Goal: Find specific page/section: Find specific page/section

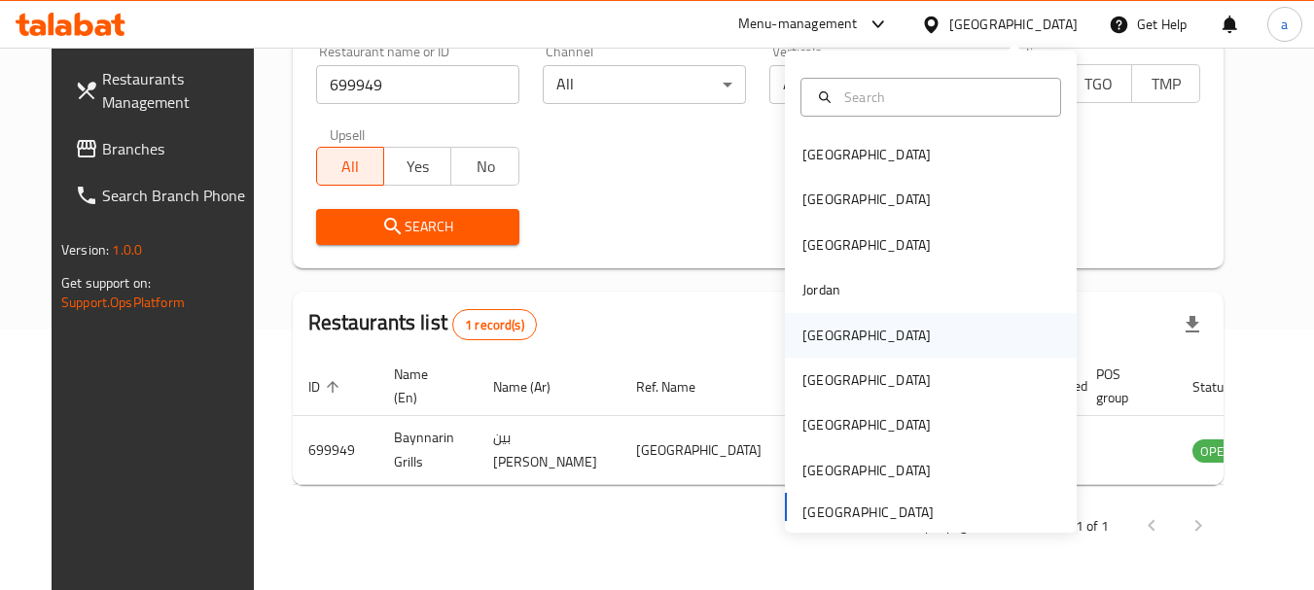
click at [809, 333] on div "Kuwait" at bounding box center [867, 335] width 128 height 21
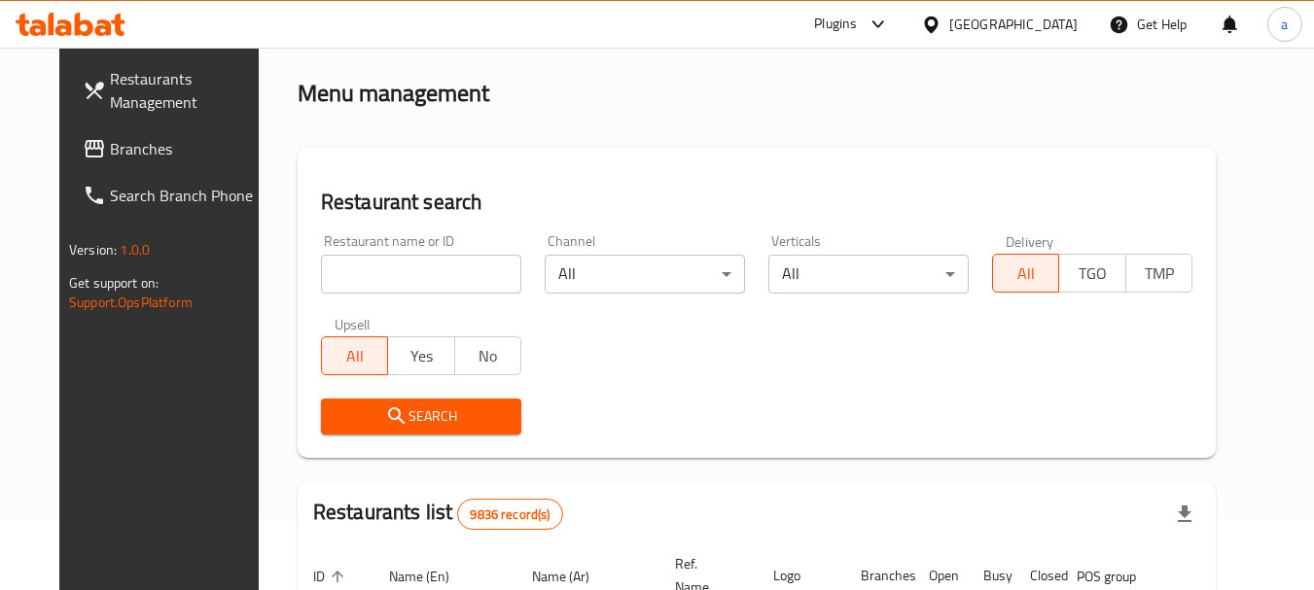
scroll to position [66, 0]
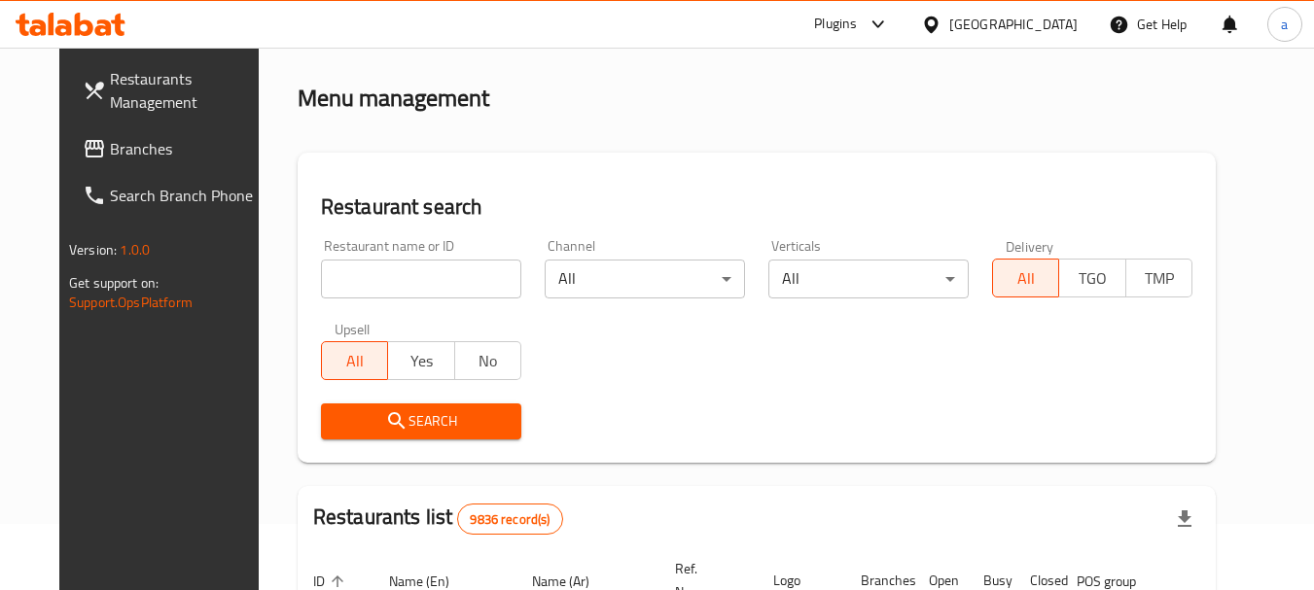
click at [110, 150] on span "Branches" at bounding box center [187, 148] width 154 height 23
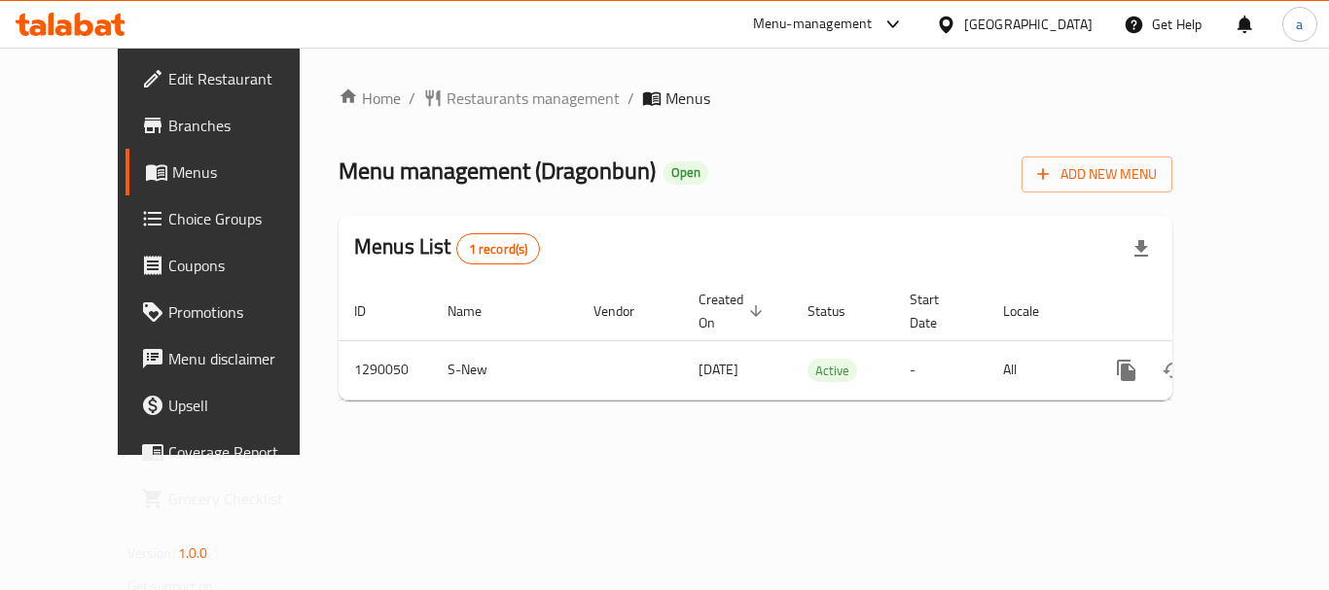
click at [449, 115] on div "Home / Restaurants management / Menus Menu management ( Dragonbun ) Open Add Ne…" at bounding box center [756, 252] width 834 height 330
click at [449, 106] on span "Restaurants management" at bounding box center [533, 98] width 173 height 23
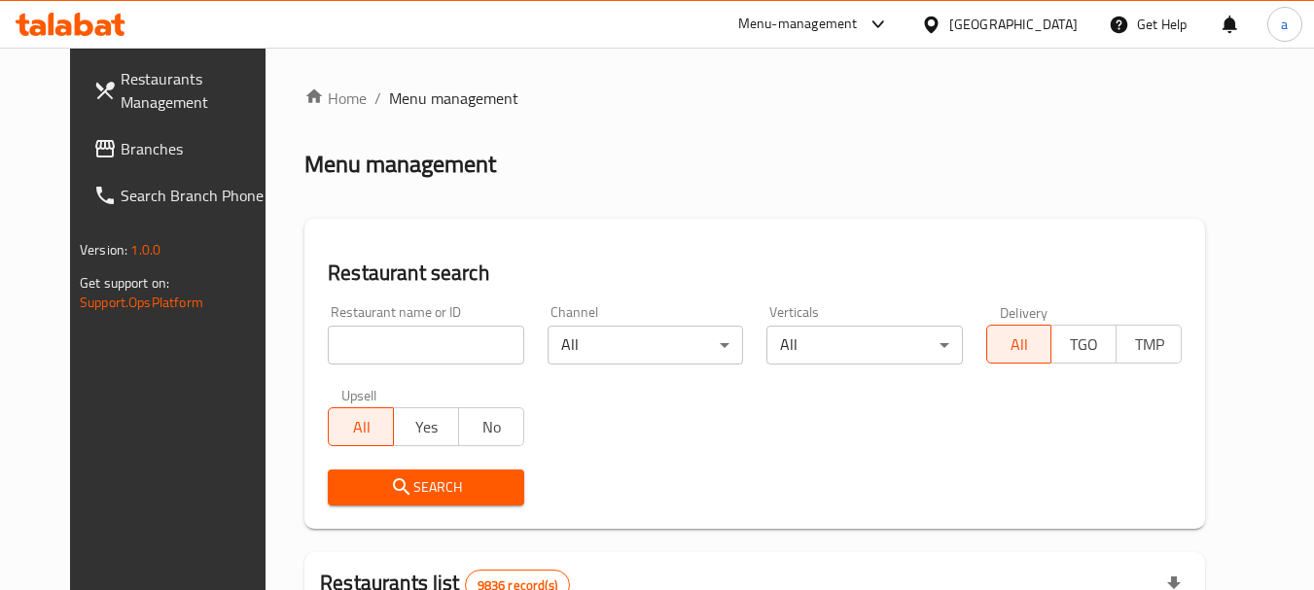
click at [438, 344] on input "search" at bounding box center [426, 345] width 196 height 39
paste input "698016"
type input "698016"
click at [380, 473] on button "Search" at bounding box center [426, 488] width 196 height 36
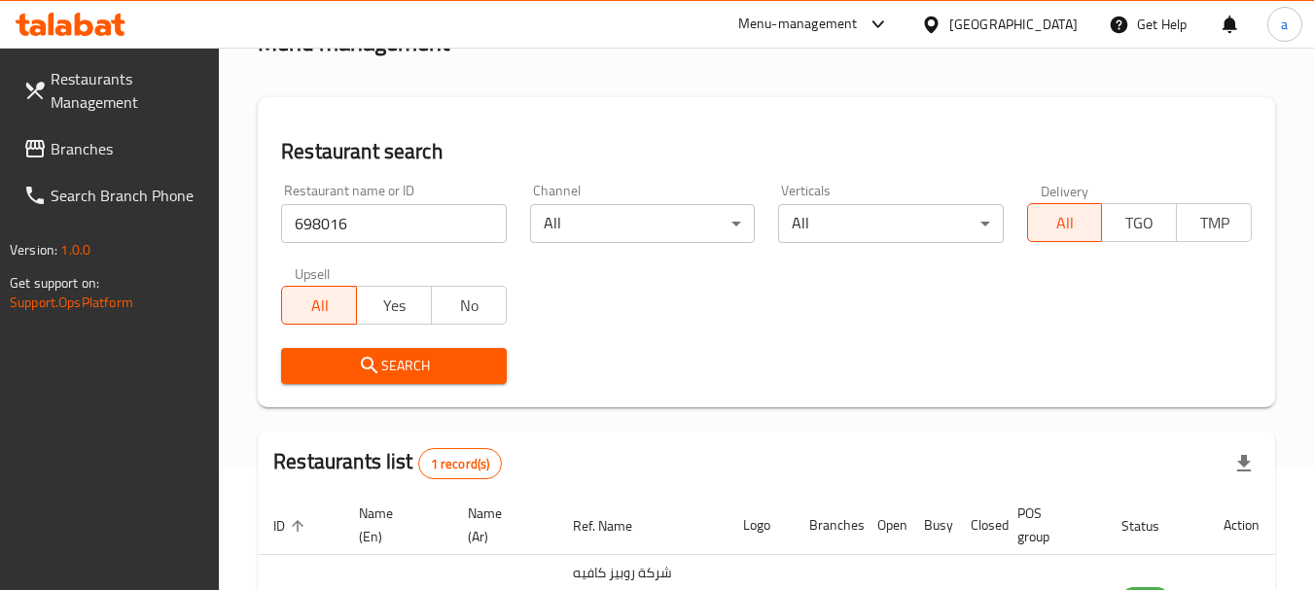
scroll to position [277, 0]
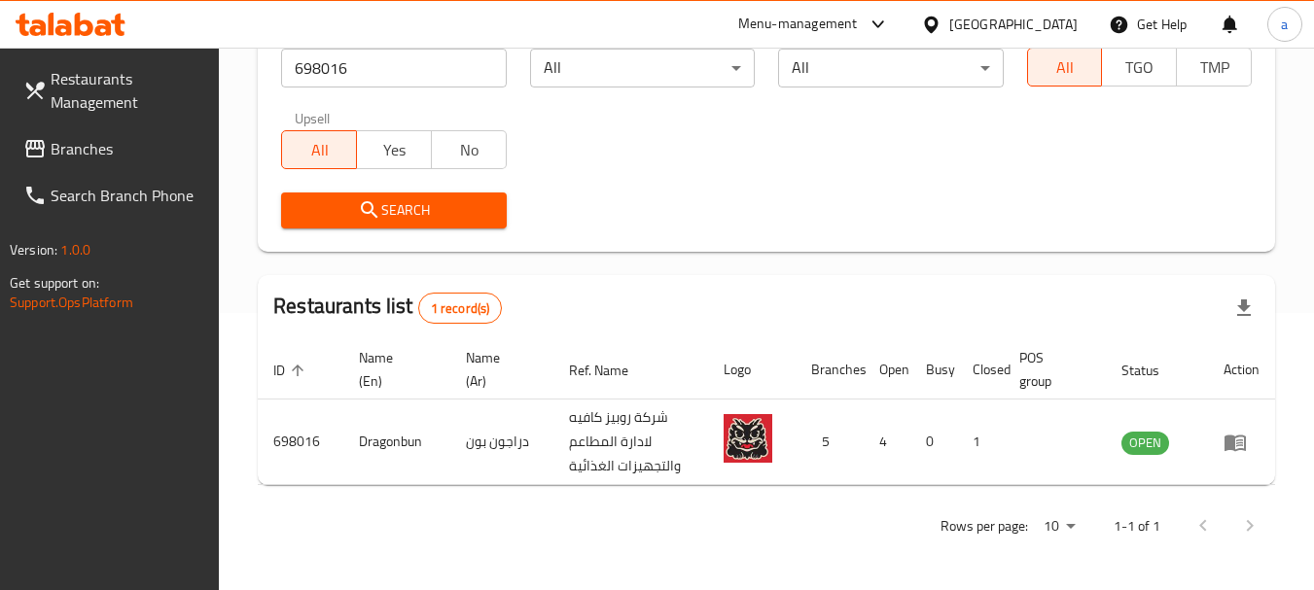
click at [1055, 25] on div "Kuwait" at bounding box center [1013, 24] width 128 height 21
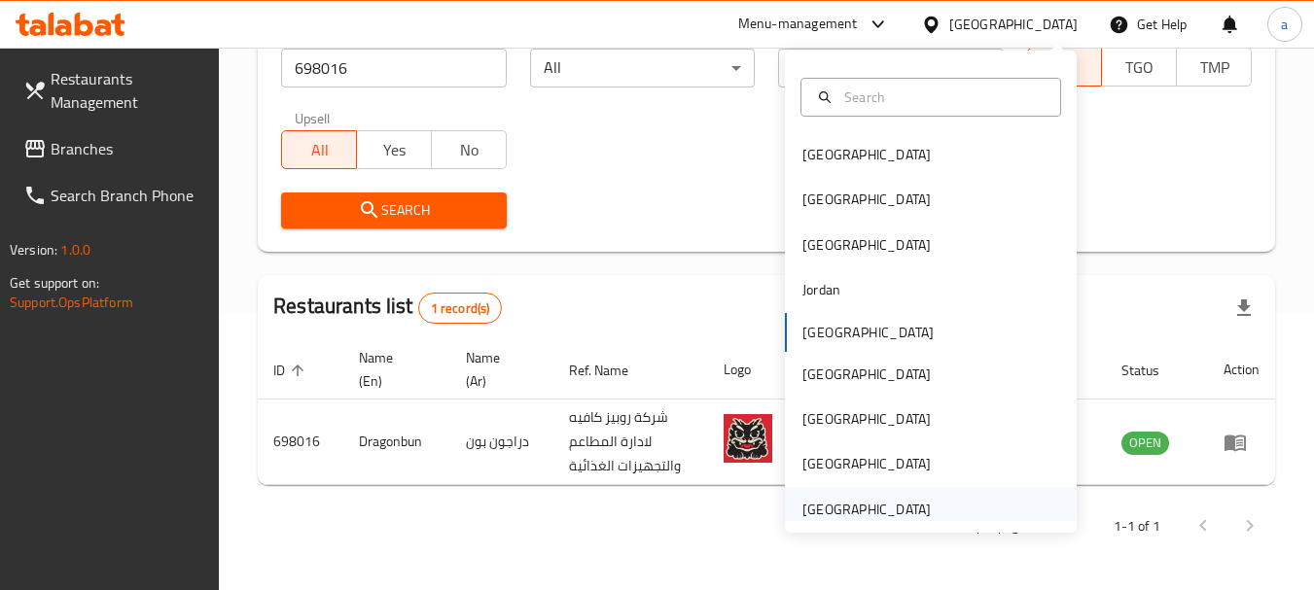
click at [818, 507] on div "United Arab Emirates" at bounding box center [867, 509] width 128 height 21
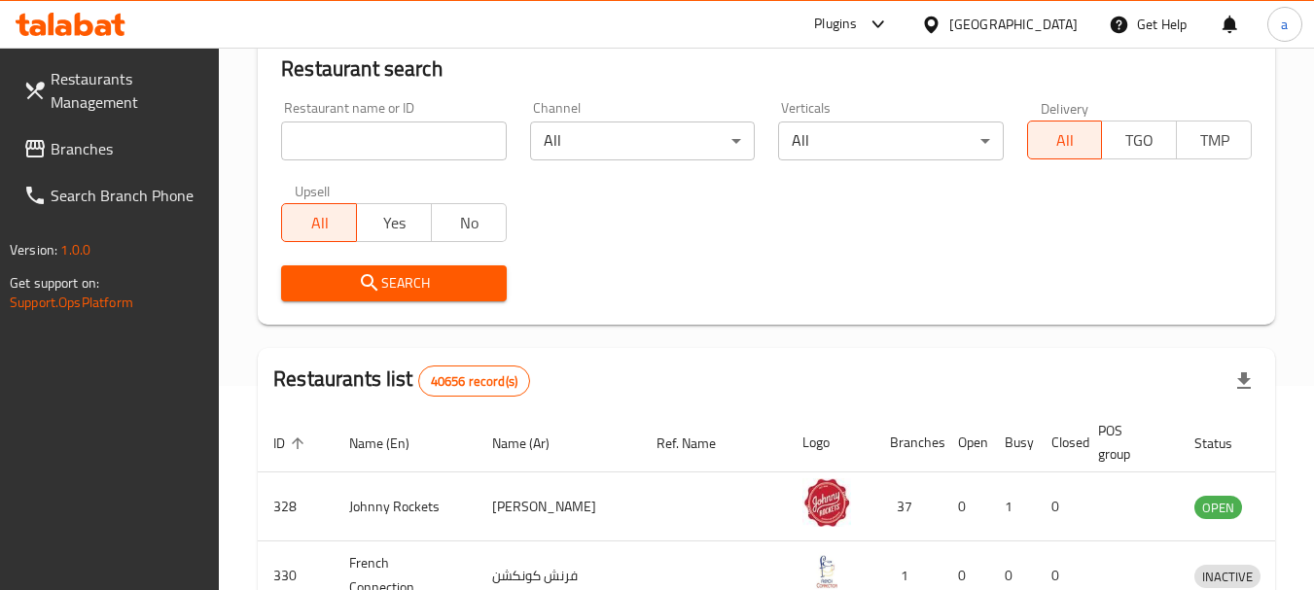
scroll to position [277, 0]
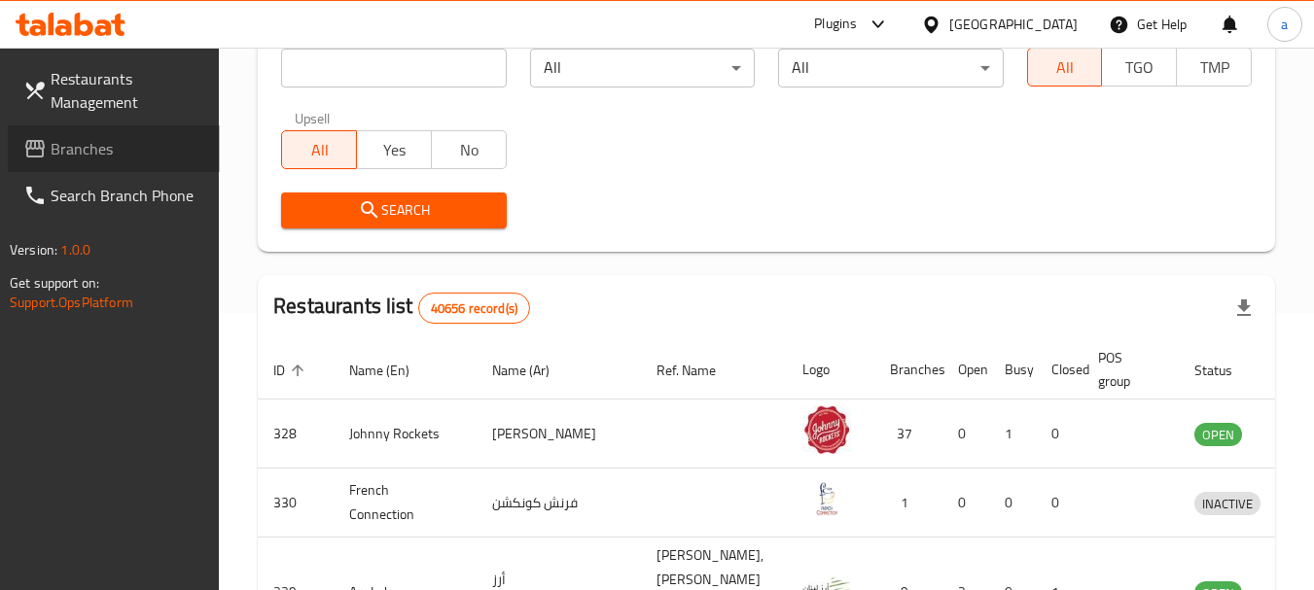
click at [99, 145] on span "Branches" at bounding box center [128, 148] width 154 height 23
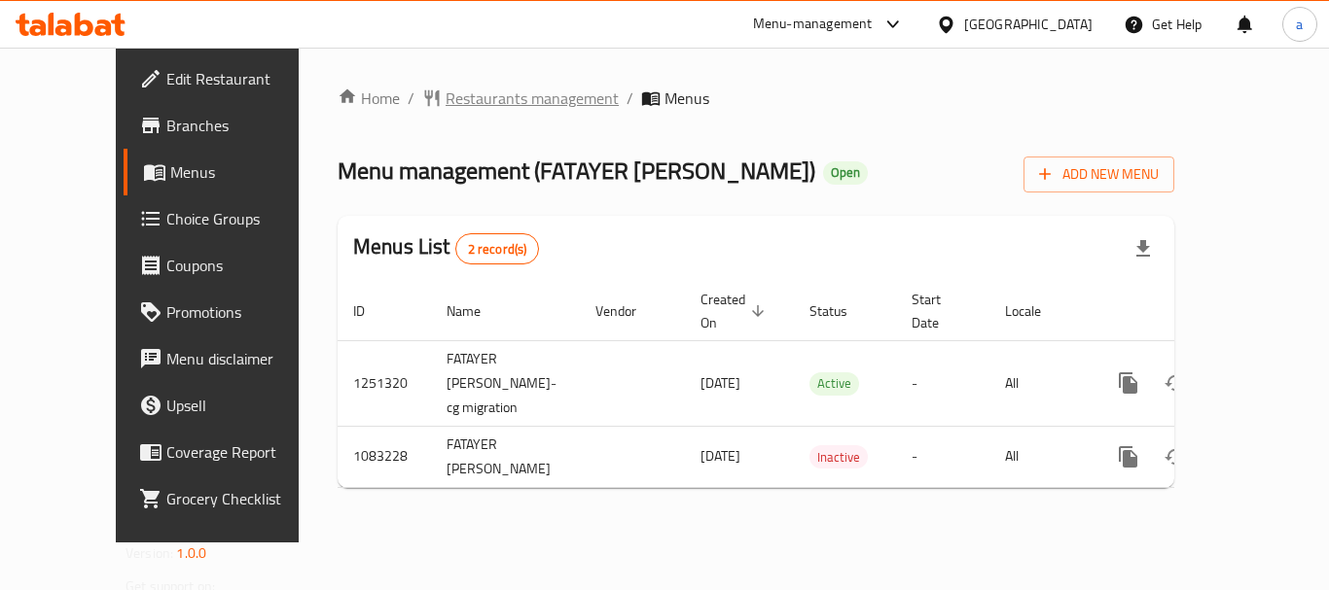
click at [466, 98] on span "Restaurants management" at bounding box center [532, 98] width 173 height 23
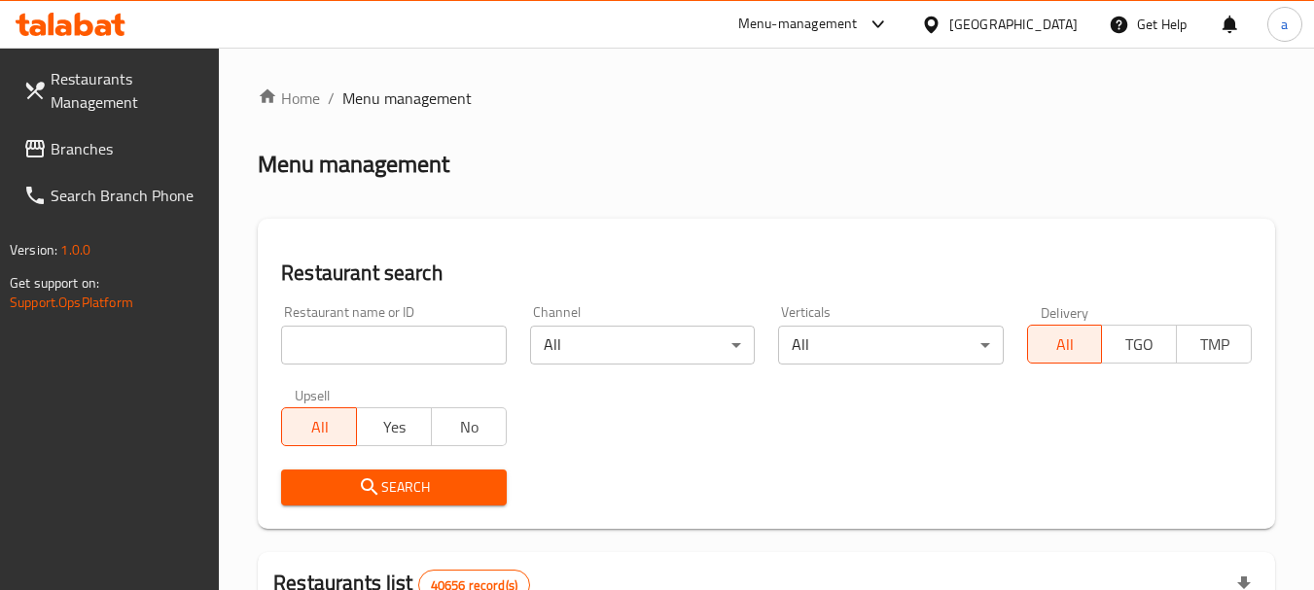
click at [434, 346] on input "search" at bounding box center [393, 345] width 225 height 39
paste input "664407"
type input "664407"
click at [424, 482] on span "Search" at bounding box center [394, 488] width 194 height 24
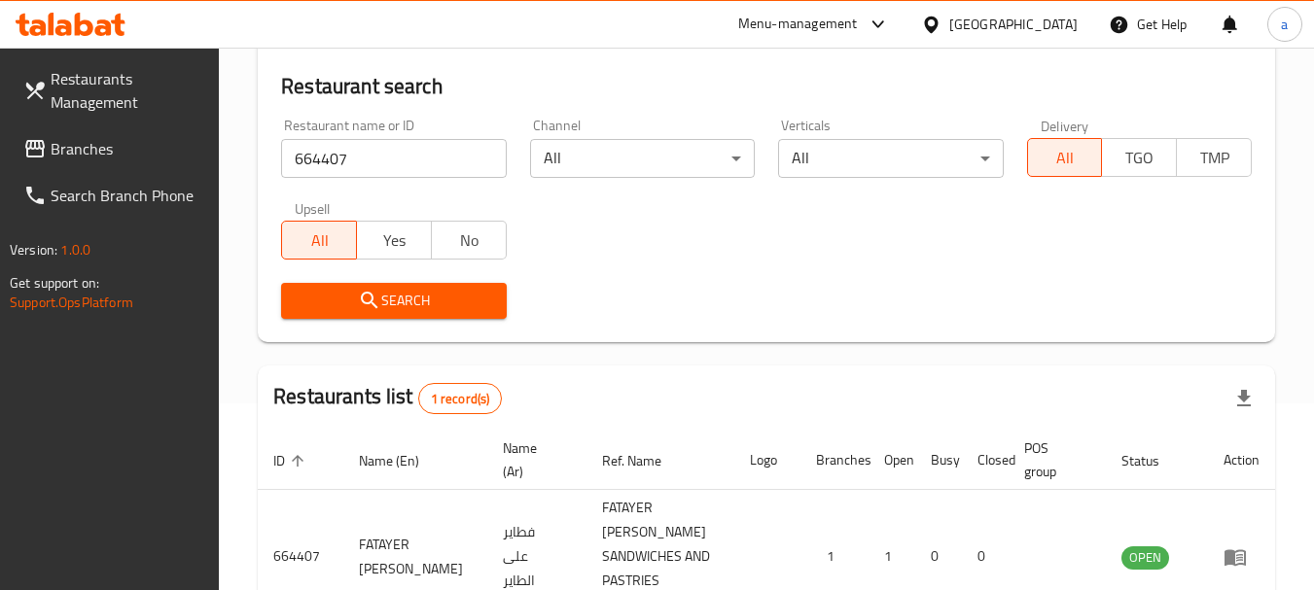
scroll to position [302, 0]
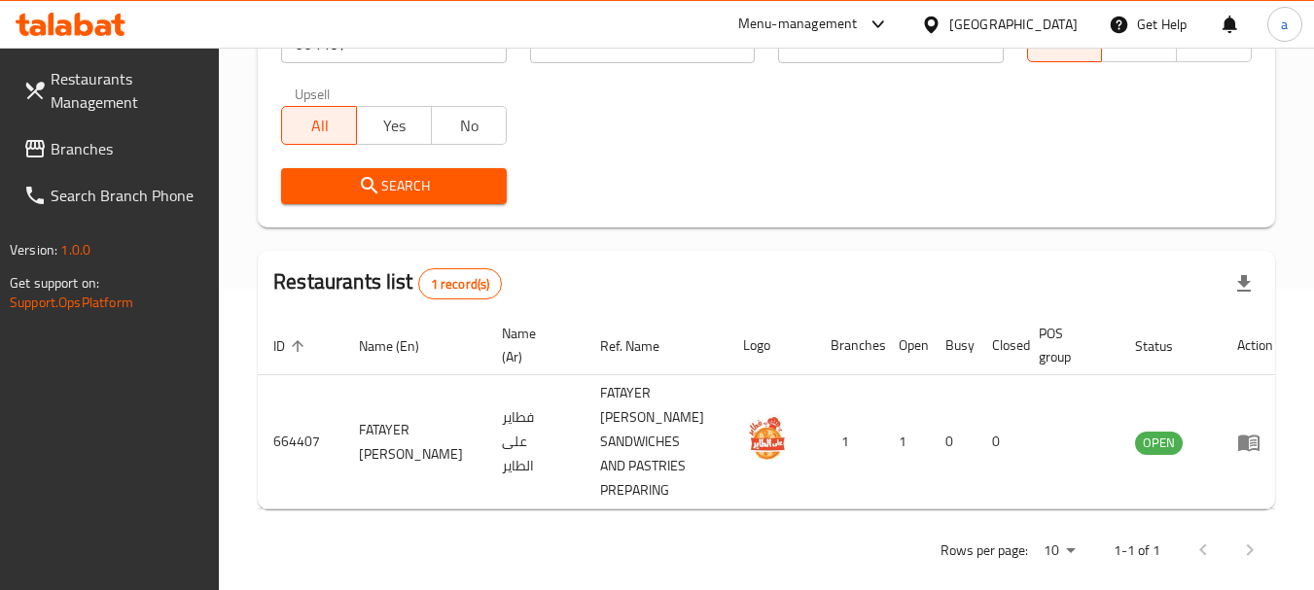
click at [967, 30] on div "United Arab Emirates" at bounding box center [1013, 24] width 128 height 21
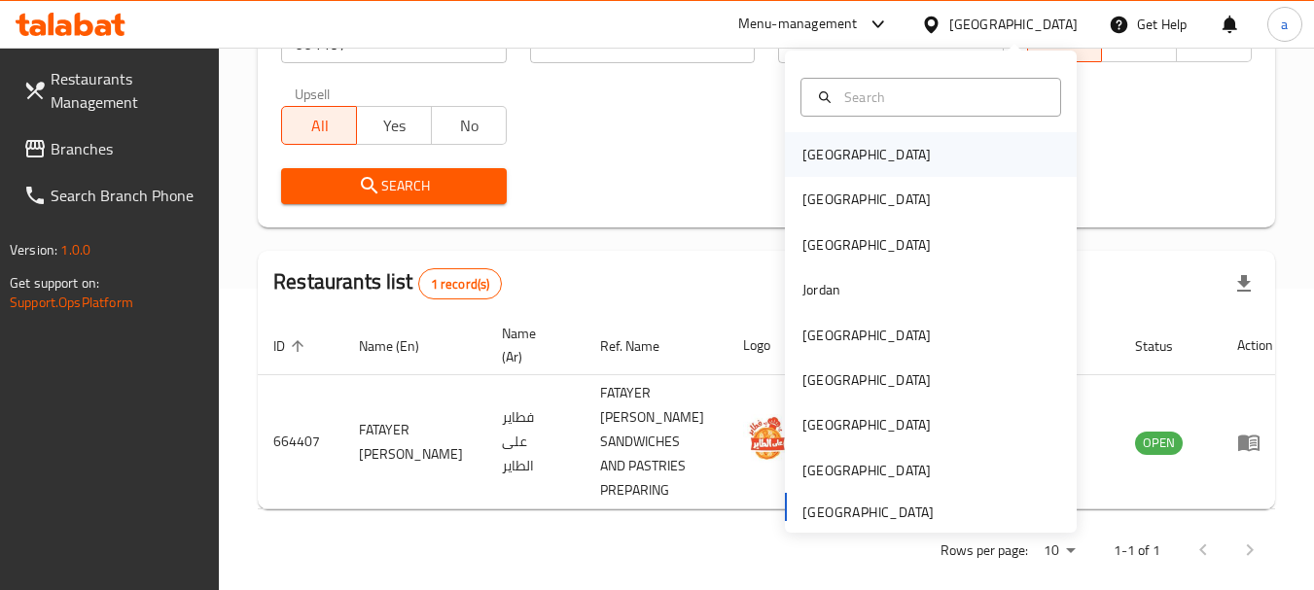
click at [862, 150] on div "[GEOGRAPHIC_DATA]" at bounding box center [931, 154] width 292 height 45
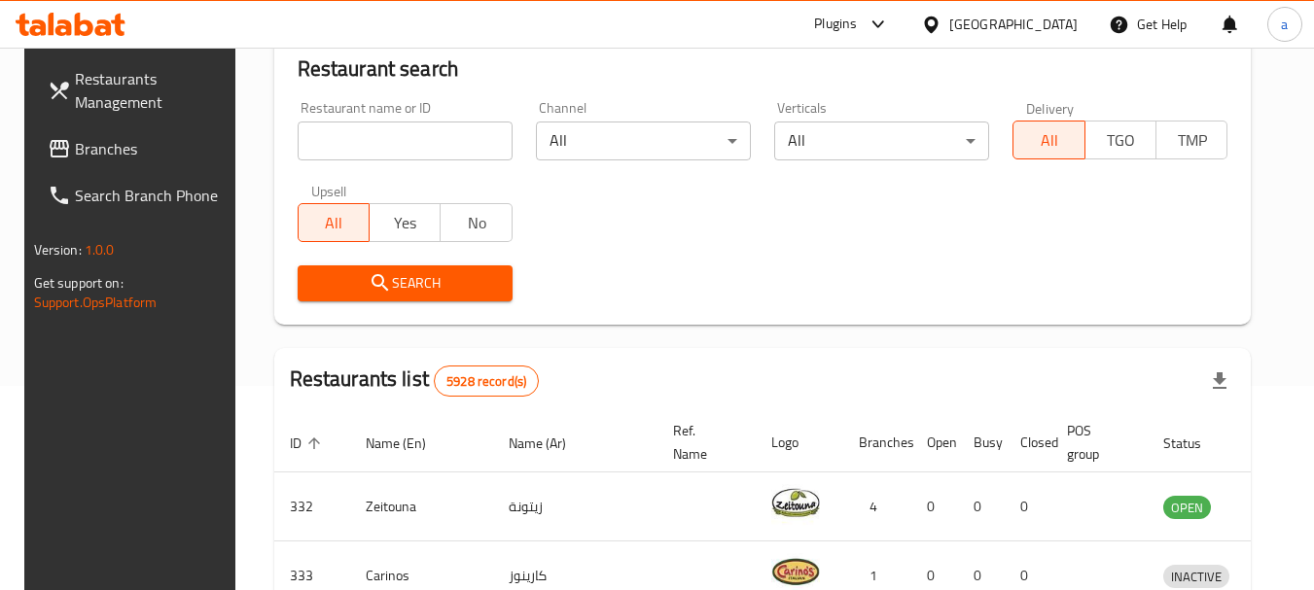
scroll to position [302, 0]
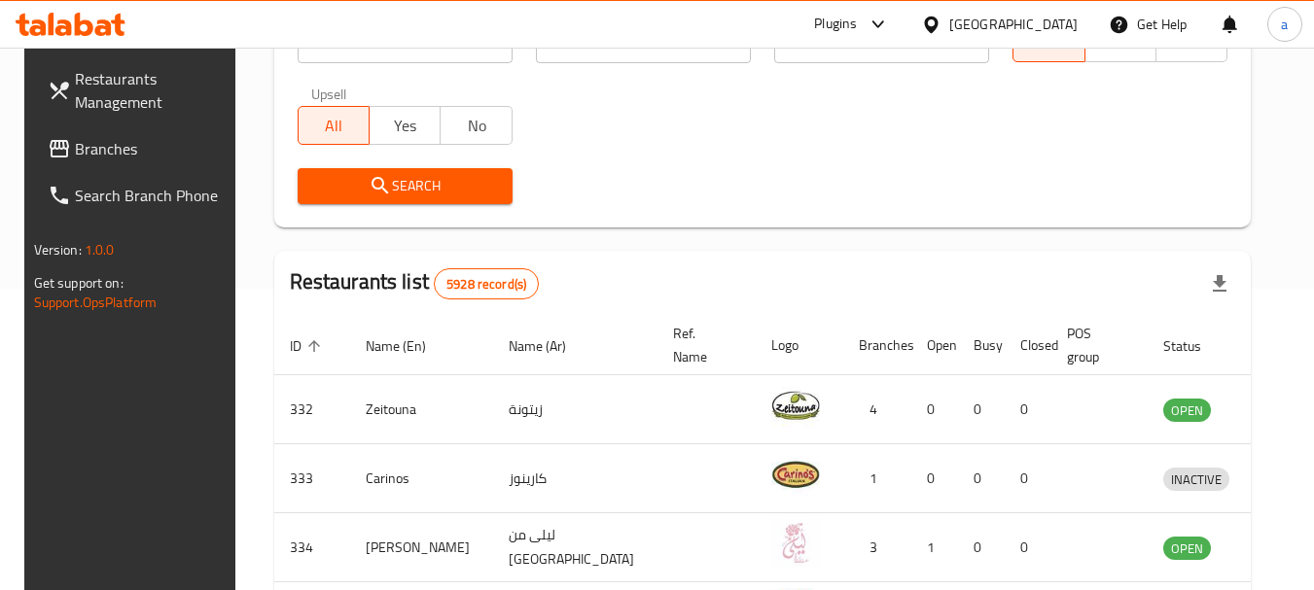
click at [79, 150] on span "Branches" at bounding box center [152, 148] width 154 height 23
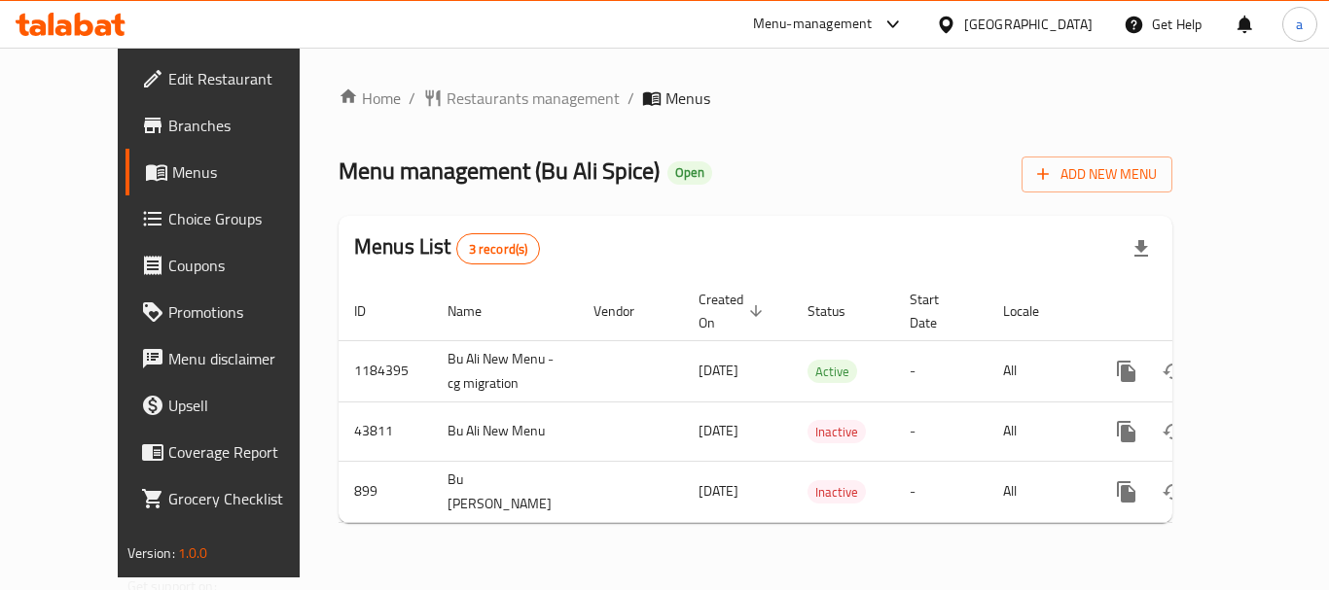
click at [484, 117] on div "Home / Restaurants management / Menus Menu management ( Bu Ali Spice ) Open Add…" at bounding box center [756, 313] width 834 height 452
click at [479, 100] on span "Restaurants management" at bounding box center [533, 98] width 173 height 23
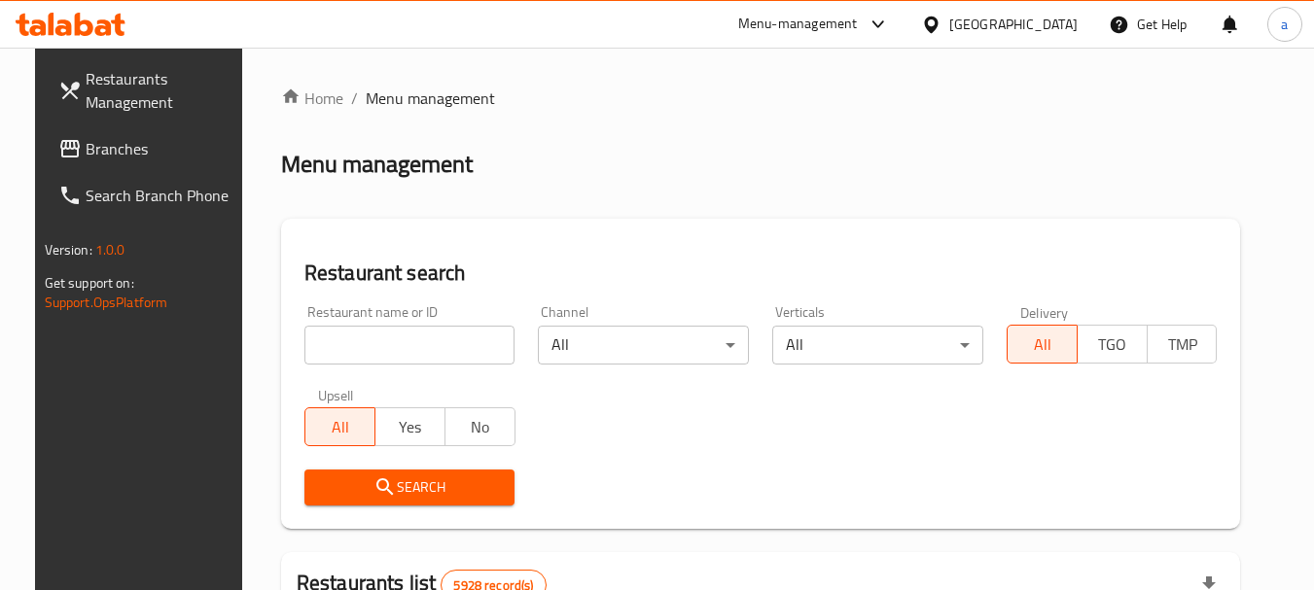
click at [438, 341] on input "search" at bounding box center [409, 345] width 211 height 39
paste input "610"
type input "610"
click at [376, 494] on icon "submit" at bounding box center [384, 487] width 17 height 17
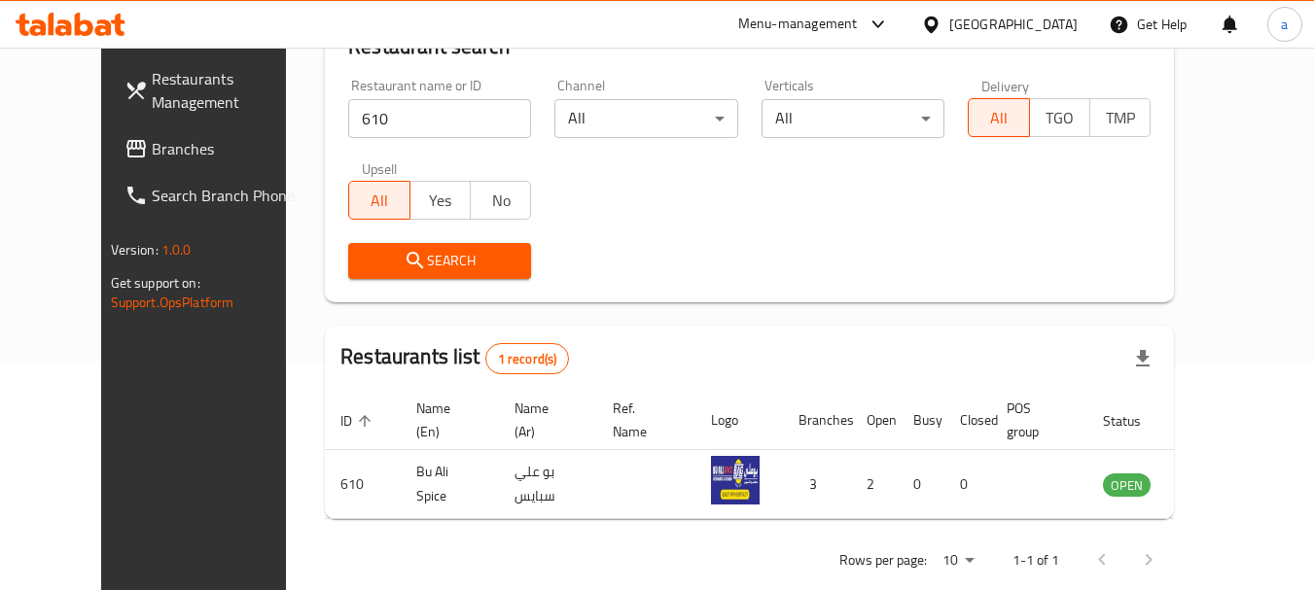
scroll to position [261, 0]
